Goal: Task Accomplishment & Management: Manage account settings

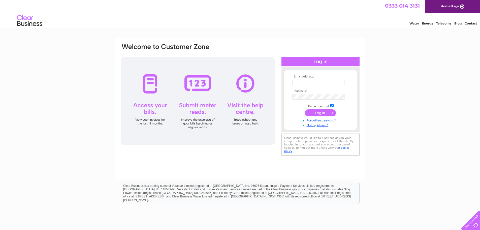
type input "dbleisureworld@gmail.com"
click at [323, 113] on input "submit" at bounding box center [320, 112] width 31 height 7
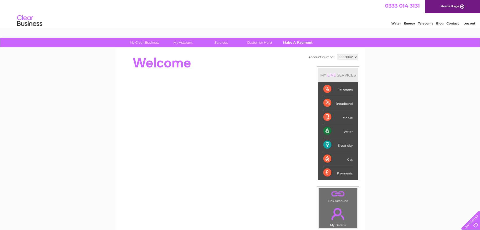
click at [296, 42] on link "Make A Payment" at bounding box center [298, 42] width 42 height 9
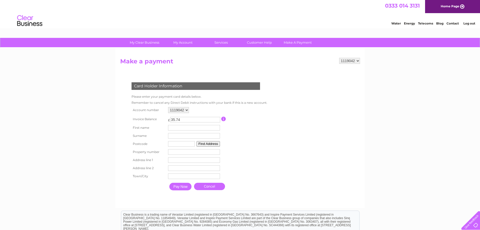
scroll to position [25, 0]
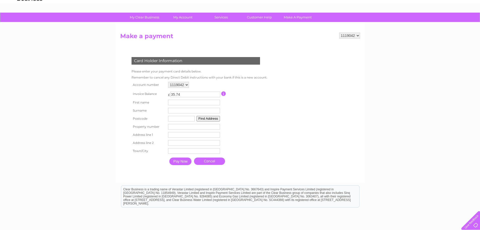
click at [179, 104] on input "text" at bounding box center [194, 103] width 52 height 6
type input "[PERSON_NAME]"
type input "Miller"
type input "PA7 5EF"
type input "20"
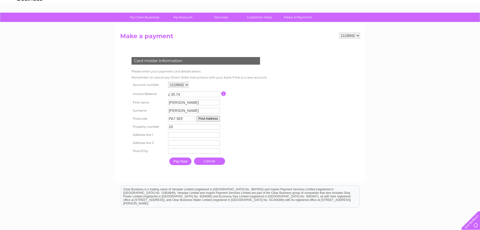
click at [213, 120] on button "Find Address" at bounding box center [209, 119] width 24 height 6
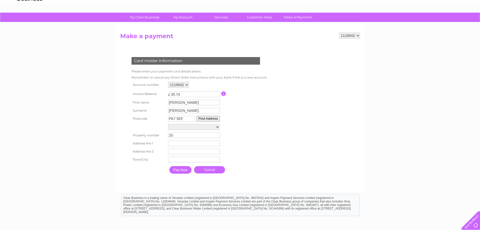
click at [195, 127] on select "Street Record, Dunglass Road 1, Dunglass Road 2, Dunglass Road 3, Dunglass Road…" at bounding box center [194, 127] width 52 height 6
select select "20,Dunglass Road,,Bishopton"
click at [168, 124] on select "Street Record, Dunglass Road 1, Dunglass Road 2, Dunglass Road 3, Dunglass Road…" at bounding box center [194, 127] width 52 height 7
type input "Dunglass Road"
type input "Bishopton"
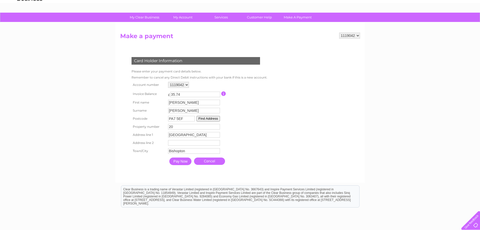
click at [183, 159] on input "Pay Now" at bounding box center [180, 161] width 22 height 8
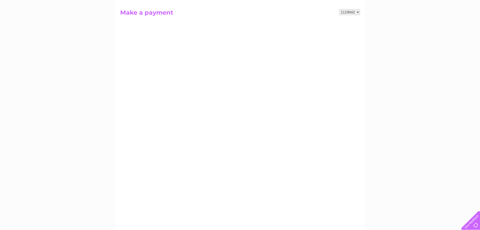
scroll to position [50, 0]
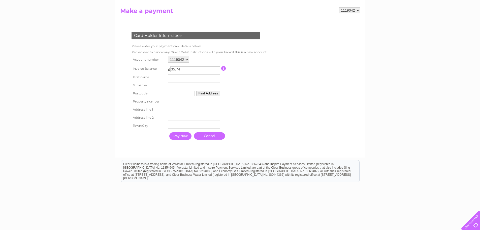
click at [175, 78] on input "text" at bounding box center [194, 77] width 52 height 6
type input "Nigel"
type input "Miller"
type input "PA7 5EF"
type input "20"
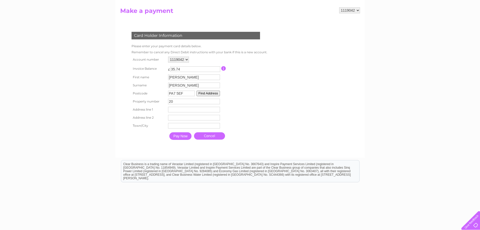
click at [205, 95] on button "Find Address" at bounding box center [209, 94] width 24 height 6
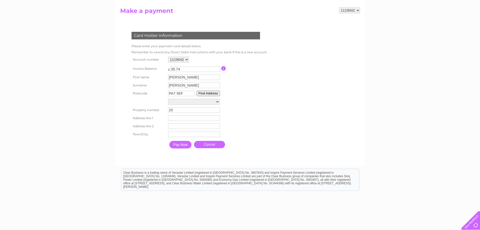
click at [201, 102] on select "Street Record, Dunglass Road 1, Dunglass Road 2, Dunglass Road 3, Dunglass Road…" at bounding box center [194, 102] width 52 height 6
select select "20,Dunglass Road,,Bishopton"
click at [168, 99] on select "Street Record, Dunglass Road 1, Dunglass Road 2, Dunglass Road 3, Dunglass Road…" at bounding box center [194, 102] width 52 height 7
type input "Dunglass Road"
type input "Bishopton"
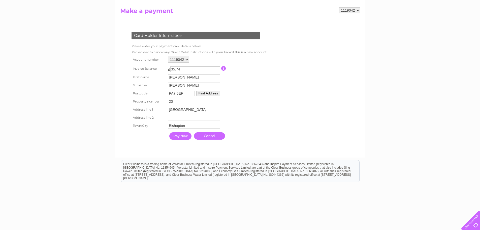
click at [180, 136] on input "Pay Now" at bounding box center [180, 136] width 22 height 8
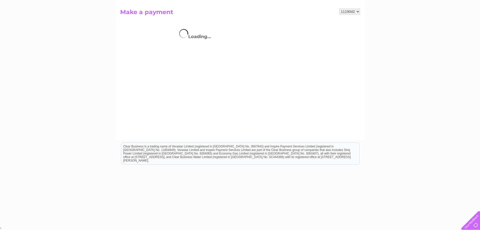
scroll to position [49, 0]
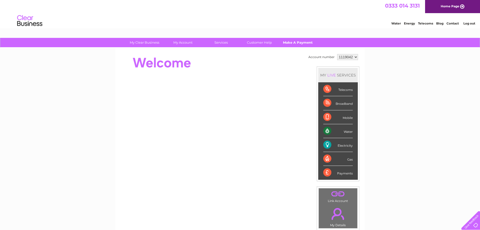
click at [305, 44] on link "Make A Payment" at bounding box center [298, 42] width 42 height 9
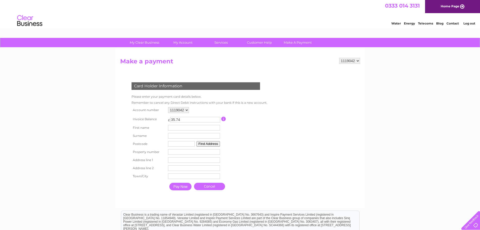
click at [177, 129] on input "text" at bounding box center [194, 128] width 52 height 6
type input "[PERSON_NAME]"
type input "Miller"
type input "PA7 5EF"
type input "20"
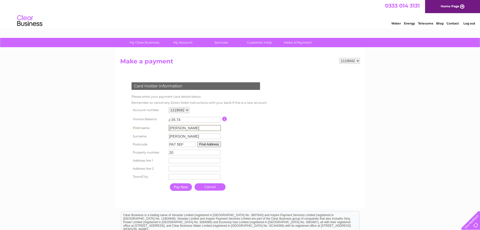
click at [215, 144] on button "Find Address" at bounding box center [209, 144] width 24 height 6
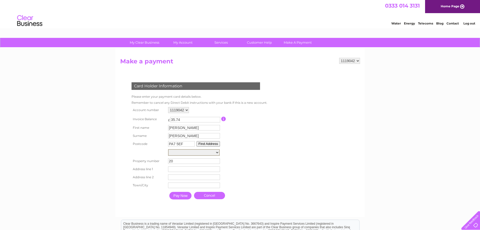
click at [207, 154] on select "Street Record, Dunglass Road 1, Dunglass Road 2, Dunglass Road 3, Dunglass Road…" at bounding box center [194, 152] width 52 height 7
select select "20,Dunglass Road,,Bishopton"
click at [168, 149] on select "Street Record, Dunglass Road 1, Dunglass Road 2, Dunglass Road 3, Dunglass Road…" at bounding box center [194, 152] width 52 height 7
type input "Dunglass Road"
type input "Bishopton"
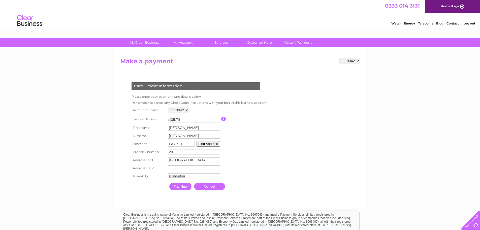
click at [257, 149] on table "Account number 1119042 Invoice Balance £ 35.74 First name Nigel Surname 20" at bounding box center [198, 149] width 136 height 87
click at [187, 187] on input "Pay Now" at bounding box center [180, 187] width 22 height 8
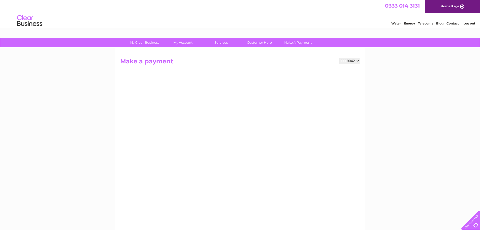
click at [325, 56] on div "1119042 Make a payment Card Holder Information Please enter your payment card d…" at bounding box center [241, 176] width 250 height 257
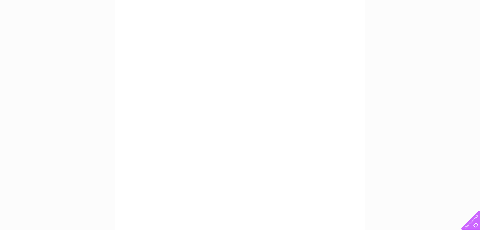
scroll to position [64, 0]
click at [421, 35] on div "My Clear Business Login Details My Details My Preferences Link Account My Accou…" at bounding box center [240, 150] width 480 height 353
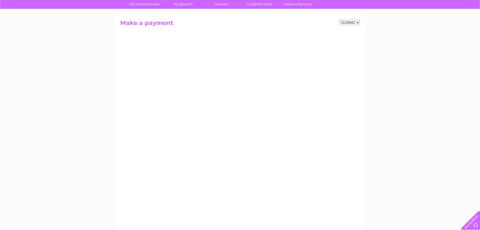
scroll to position [14, 0]
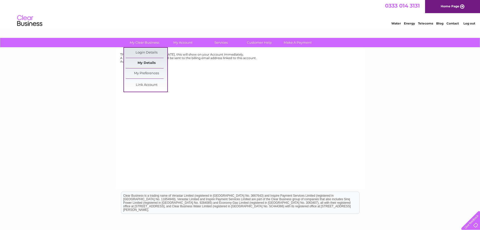
click at [147, 63] on link "My Details" at bounding box center [147, 63] width 42 height 10
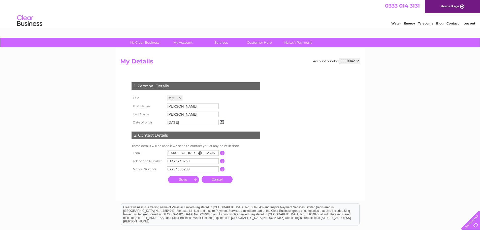
click at [180, 99] on select "Mr Mrs Ms Miss Dr Rev Prof Other" at bounding box center [175, 98] width 16 height 6
select select "Mr"
click at [167, 95] on select "Mr Mrs Ms Miss Dr Rev Prof Other" at bounding box center [175, 98] width 16 height 7
drag, startPoint x: 180, startPoint y: 107, endPoint x: 142, endPoint y: 102, distance: 38.2
click at [142, 102] on tbody "Title Mr Mrs Ms Miss Dr Rev Prof Other First Name [PERSON_NAME] Last Name [PERS…" at bounding box center [177, 110] width 95 height 33
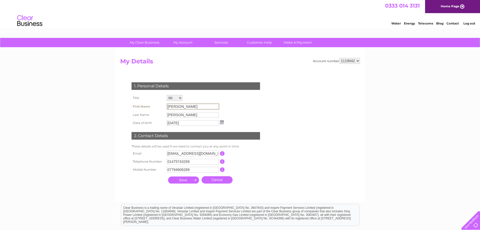
click at [228, 108] on div "1. Personal Details Title Mr Mrs Ms Miss Dr Rev Prof Other First Name [PERSON_N…" at bounding box center [196, 131] width 153 height 109
click at [204, 109] on input "[PERSON_NAME]" at bounding box center [193, 106] width 52 height 6
click at [183, 113] on input "[PERSON_NAME]" at bounding box center [193, 114] width 52 height 6
drag, startPoint x: 183, startPoint y: 113, endPoint x: 160, endPoint y: 113, distance: 23.5
click at [160, 113] on tr "Last Name [PERSON_NAME]" at bounding box center [177, 114] width 95 height 9
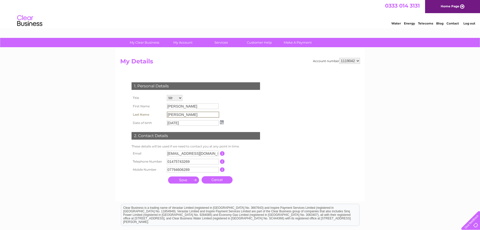
click at [227, 100] on div "1. Personal Details Title Mr Mrs Ms Miss Dr Rev Prof Other First Name [PERSON_N…" at bounding box center [196, 131] width 153 height 109
click at [180, 100] on select "Mr Mrs Ms Miss Dr Rev Prof Other" at bounding box center [175, 98] width 16 height 7
click at [167, 95] on select "Mr Mrs Ms Miss Dr Rev Prof Other" at bounding box center [175, 98] width 16 height 7
click at [197, 106] on input "[PERSON_NAME]" at bounding box center [193, 107] width 52 height 6
click at [177, 107] on input "[PERSON_NAME]" at bounding box center [193, 106] width 52 height 6
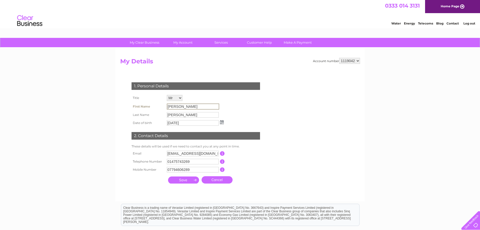
click at [177, 107] on input "[PERSON_NAME]" at bounding box center [193, 106] width 52 height 6
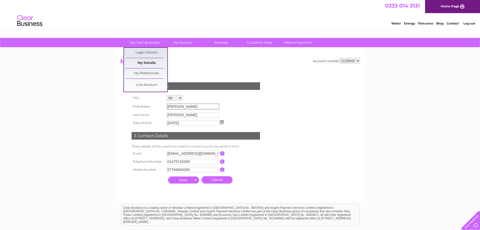
click at [148, 63] on link "My Details" at bounding box center [147, 63] width 42 height 10
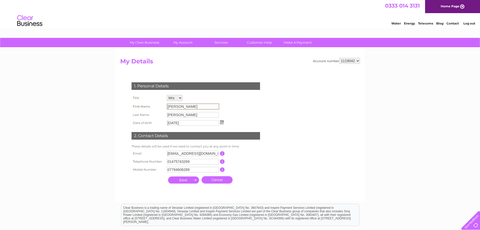
drag, startPoint x: 182, startPoint y: 107, endPoint x: 157, endPoint y: 106, distance: 24.7
click at [157, 106] on tr "First Name Audrey" at bounding box center [177, 106] width 95 height 9
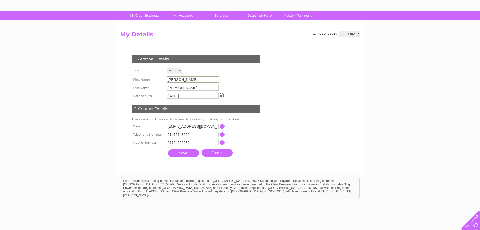
scroll to position [61, 0]
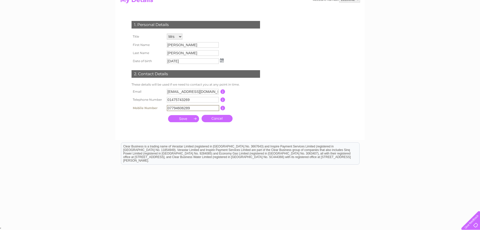
click at [190, 108] on input "07794606289" at bounding box center [193, 108] width 52 height 6
drag, startPoint x: 190, startPoint y: 108, endPoint x: 163, endPoint y: 105, distance: 27.4
click at [163, 105] on tr "Mobile Number 07794606289 This should be a valid mobile number starting with 07…" at bounding box center [197, 108] width 135 height 9
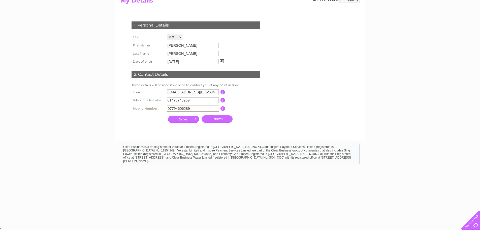
click at [224, 61] on img at bounding box center [222, 61] width 4 height 4
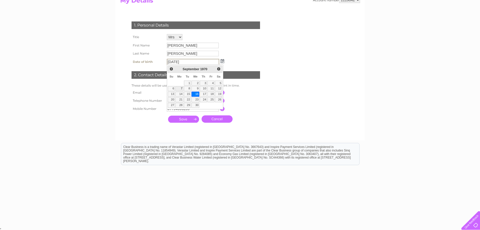
click at [183, 90] on link "7" at bounding box center [180, 88] width 8 height 5
type input "07/09/1970"
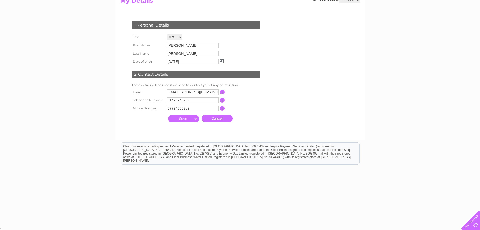
click at [223, 61] on img at bounding box center [222, 61] width 4 height 4
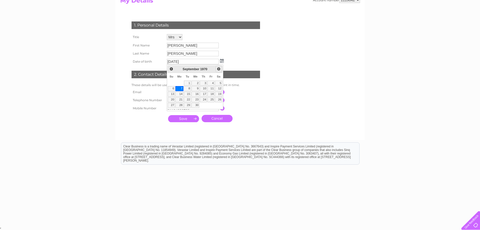
click at [220, 69] on span "Next" at bounding box center [219, 69] width 4 height 4
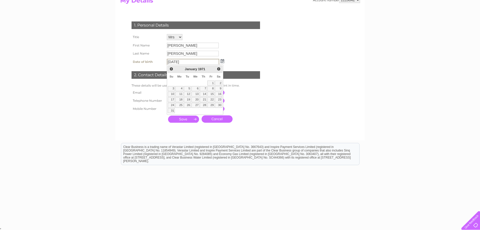
click at [204, 70] on span "1971" at bounding box center [201, 69] width 7 height 4
drag, startPoint x: 185, startPoint y: 66, endPoint x: 193, endPoint y: 66, distance: 7.6
click at [186, 66] on div "January 1971" at bounding box center [195, 69] width 40 height 6
click at [207, 68] on div "January 1971" at bounding box center [195, 69] width 40 height 6
click at [218, 69] on span "Next" at bounding box center [219, 69] width 4 height 4
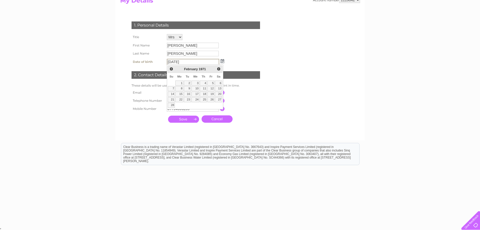
click at [187, 67] on span "February" at bounding box center [191, 69] width 14 height 4
drag, startPoint x: 186, startPoint y: 62, endPoint x: 184, endPoint y: 61, distance: 2.6
click at [184, 61] on input "07/09/1970" at bounding box center [193, 62] width 52 height 6
click at [210, 46] on input "[PERSON_NAME]" at bounding box center [193, 46] width 52 height 6
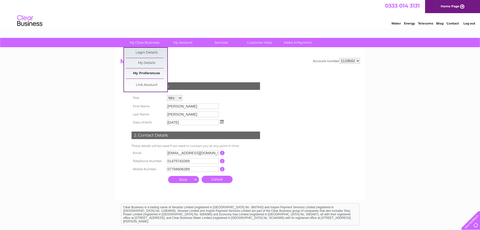
click at [143, 74] on link "My Preferences" at bounding box center [147, 73] width 42 height 10
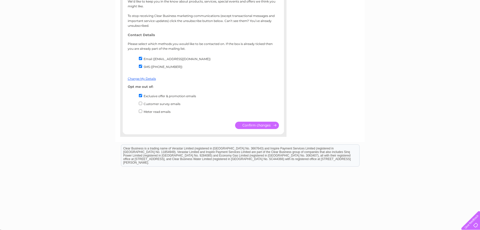
scroll to position [98, 0]
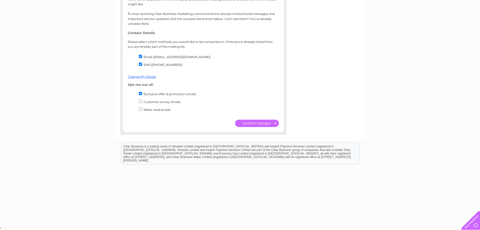
click at [141, 93] on input "Exclusive offer & promotion emails" at bounding box center [140, 93] width 3 height 3
checkbox input "true"
click at [140, 64] on input "SMS ([PHONE_NUMBER])" at bounding box center [140, 64] width 3 height 3
checkbox input "false"
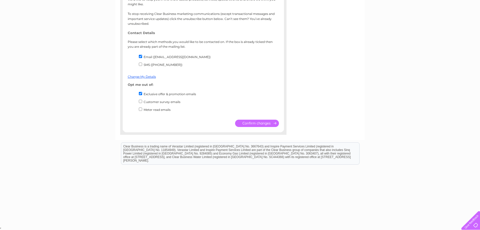
click at [255, 122] on input "submit" at bounding box center [257, 123] width 44 height 7
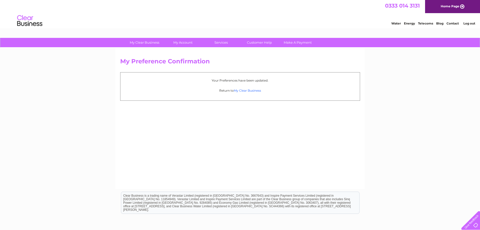
click at [246, 91] on link "My Clear Business" at bounding box center [247, 91] width 27 height 4
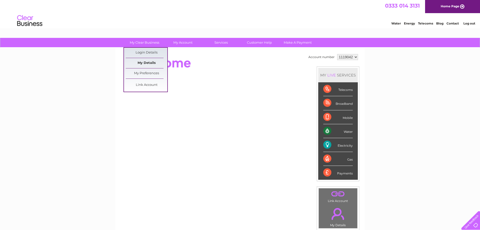
click at [142, 62] on link "My Details" at bounding box center [147, 63] width 42 height 10
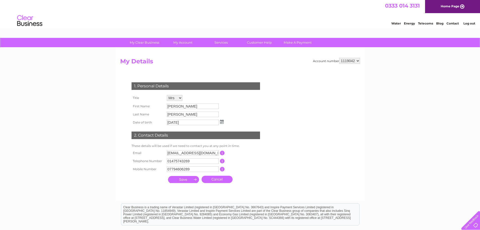
click at [180, 98] on select "Mr Mrs Ms Miss Dr Rev Prof Other" at bounding box center [175, 98] width 16 height 6
click at [204, 77] on div "1. Personal Details Title Mr Mrs Ms Miss Dr Rev Prof Other First Name [PERSON_N…" at bounding box center [196, 134] width 153 height 124
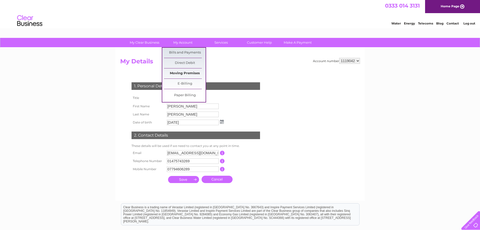
click at [187, 74] on link "Moving Premises" at bounding box center [185, 73] width 42 height 10
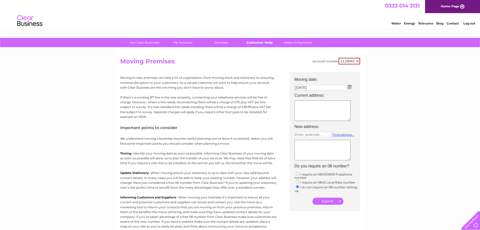
click at [254, 41] on link "Customer Help" at bounding box center [260, 42] width 42 height 9
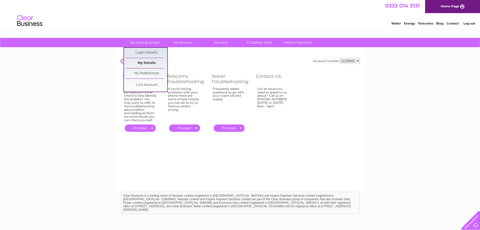
click at [148, 64] on link "My Details" at bounding box center [147, 63] width 42 height 10
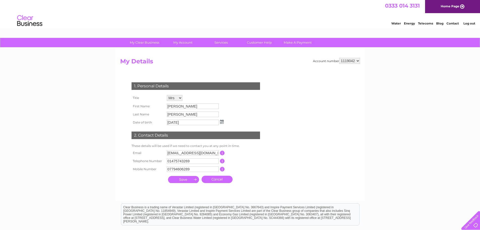
click at [180, 105] on input "[PERSON_NAME]" at bounding box center [193, 106] width 52 height 6
click at [181, 105] on input "Audrey" at bounding box center [193, 106] width 52 height 6
click at [187, 105] on input "Audrey" at bounding box center [193, 106] width 52 height 6
click at [457, 23] on link "Contact" at bounding box center [453, 23] width 12 height 4
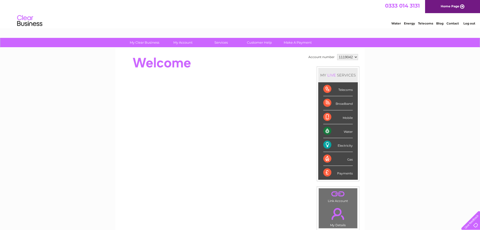
click at [87, 70] on div "My Clear Business Login Details My Details My Preferences Link Account My Accou…" at bounding box center [240, 179] width 480 height 283
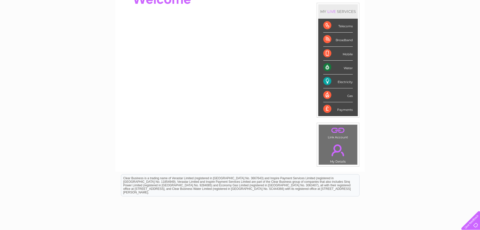
scroll to position [76, 0]
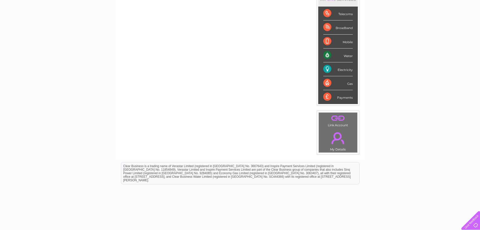
click at [339, 140] on link "." at bounding box center [338, 138] width 36 height 18
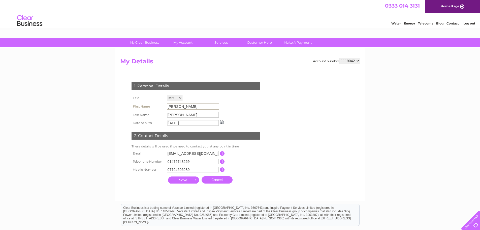
click at [182, 107] on input "[PERSON_NAME]" at bounding box center [193, 106] width 52 height 6
drag, startPoint x: 182, startPoint y: 107, endPoint x: 167, endPoint y: 104, distance: 15.4
click at [167, 104] on input "[PERSON_NAME]" at bounding box center [193, 106] width 52 height 6
